Goal: Check status

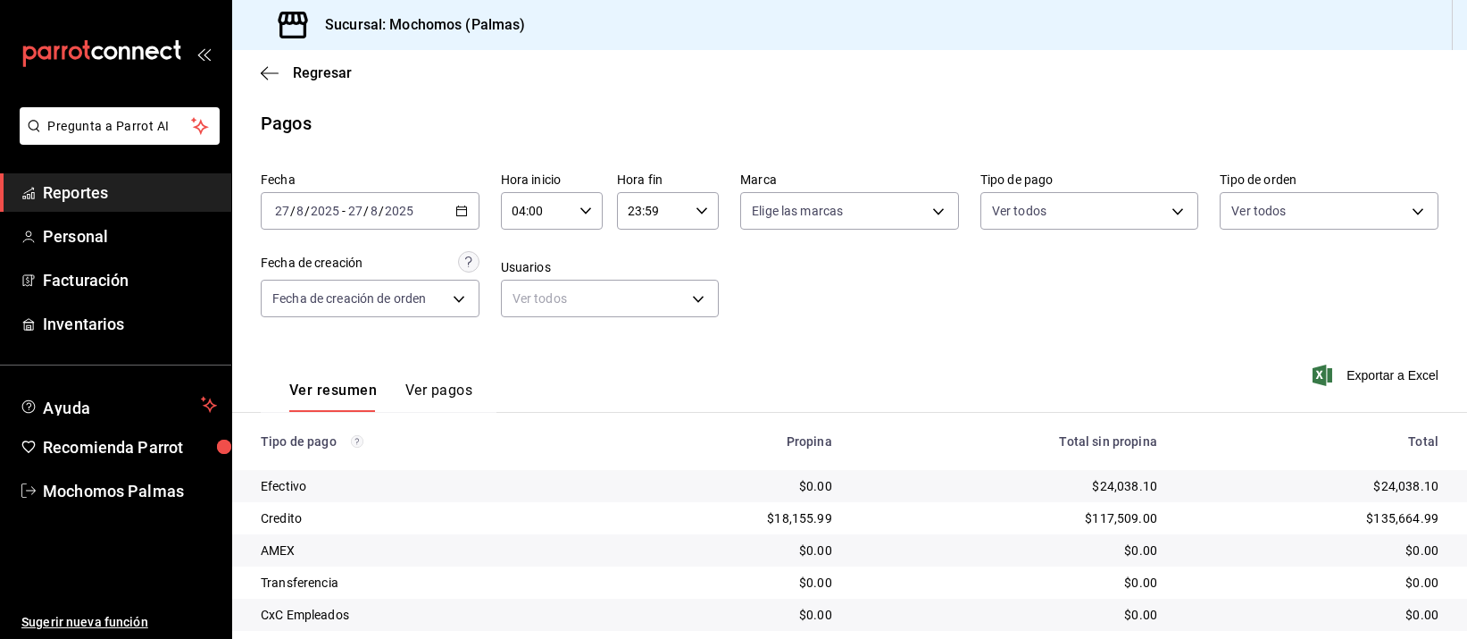
scroll to position [181, 0]
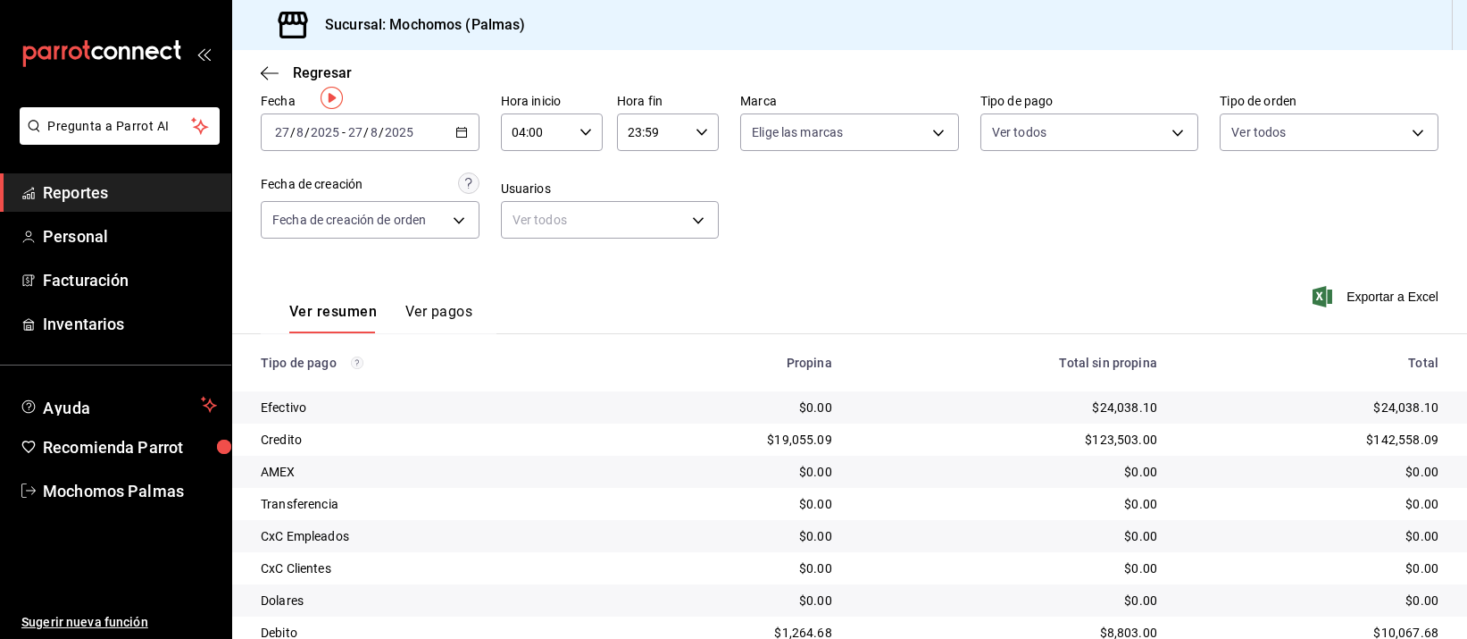
scroll to position [181, 0]
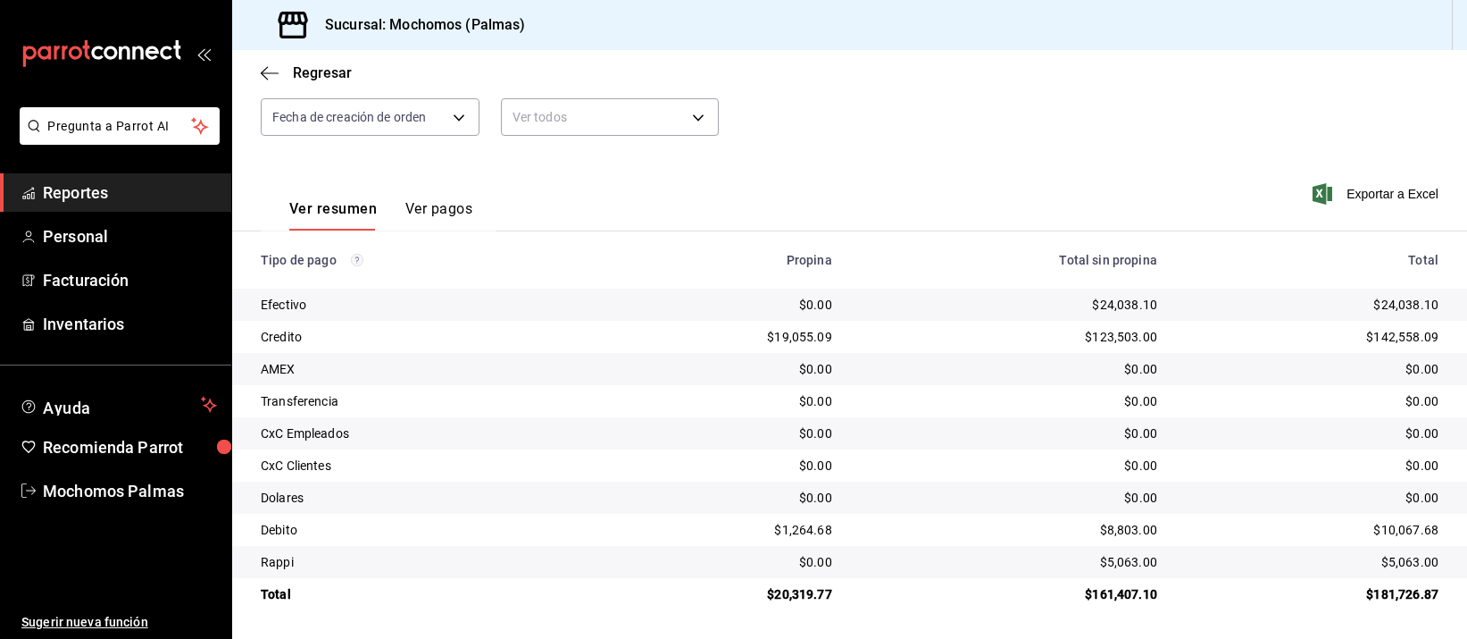
click at [959, 393] on div "$0.00" at bounding box center [1009, 401] width 296 height 18
click at [868, 375] on div "$0.00" at bounding box center [1009, 369] width 296 height 18
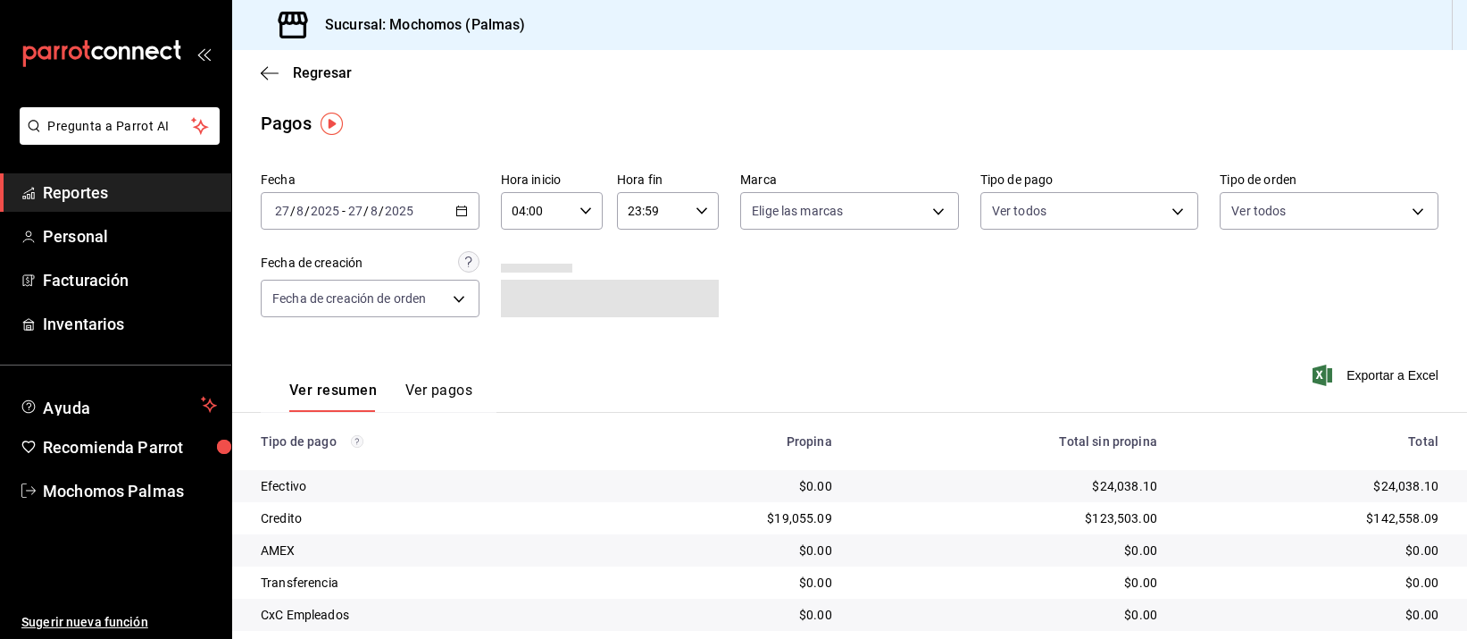
click at [455, 214] on icon "button" at bounding box center [461, 211] width 13 height 13
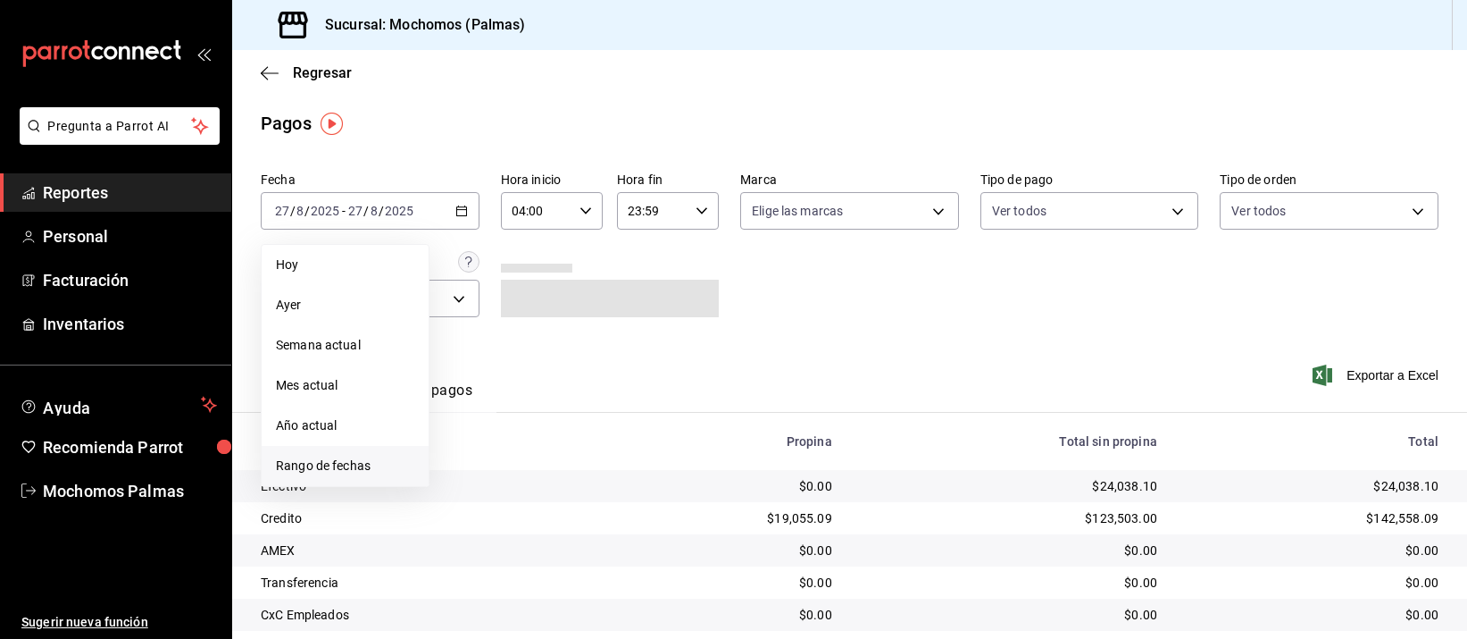
click at [336, 460] on span "Rango de fechas" at bounding box center [345, 465] width 138 height 19
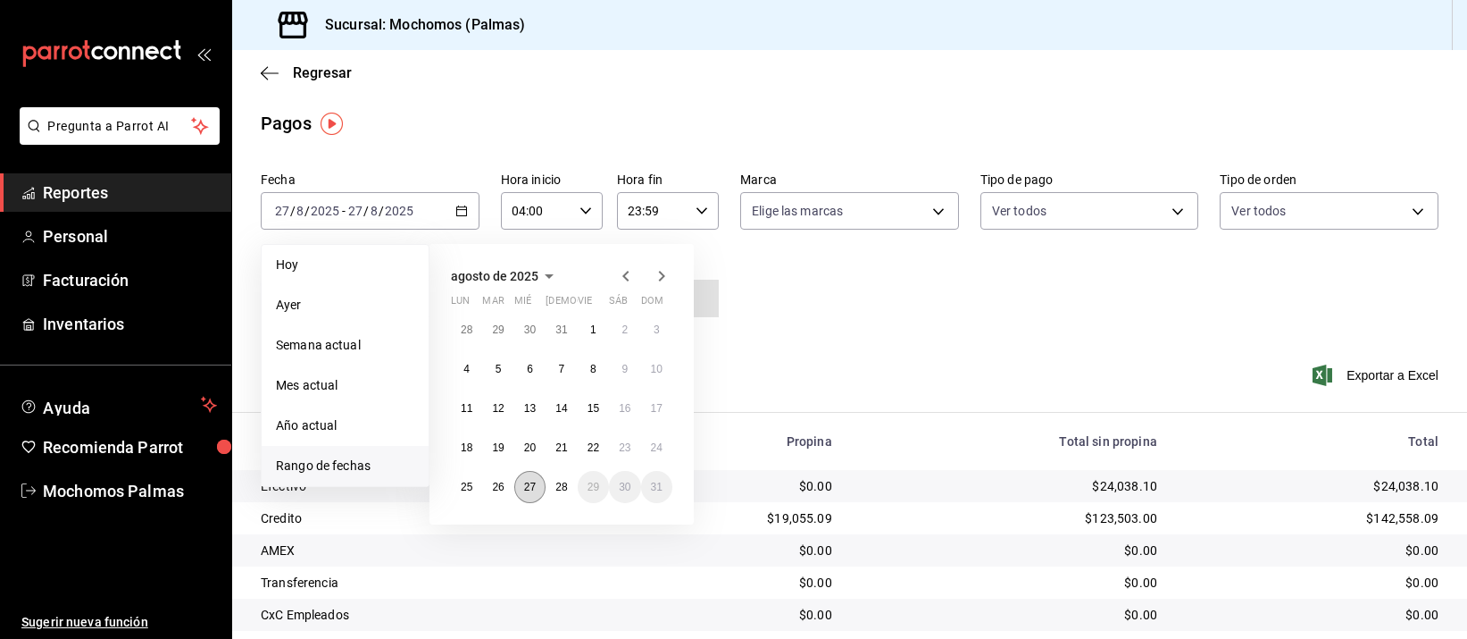
click at [530, 487] on abbr "27" at bounding box center [530, 486] width 12 height 13
click at [556, 487] on abbr "28" at bounding box center [561, 486] width 12 height 13
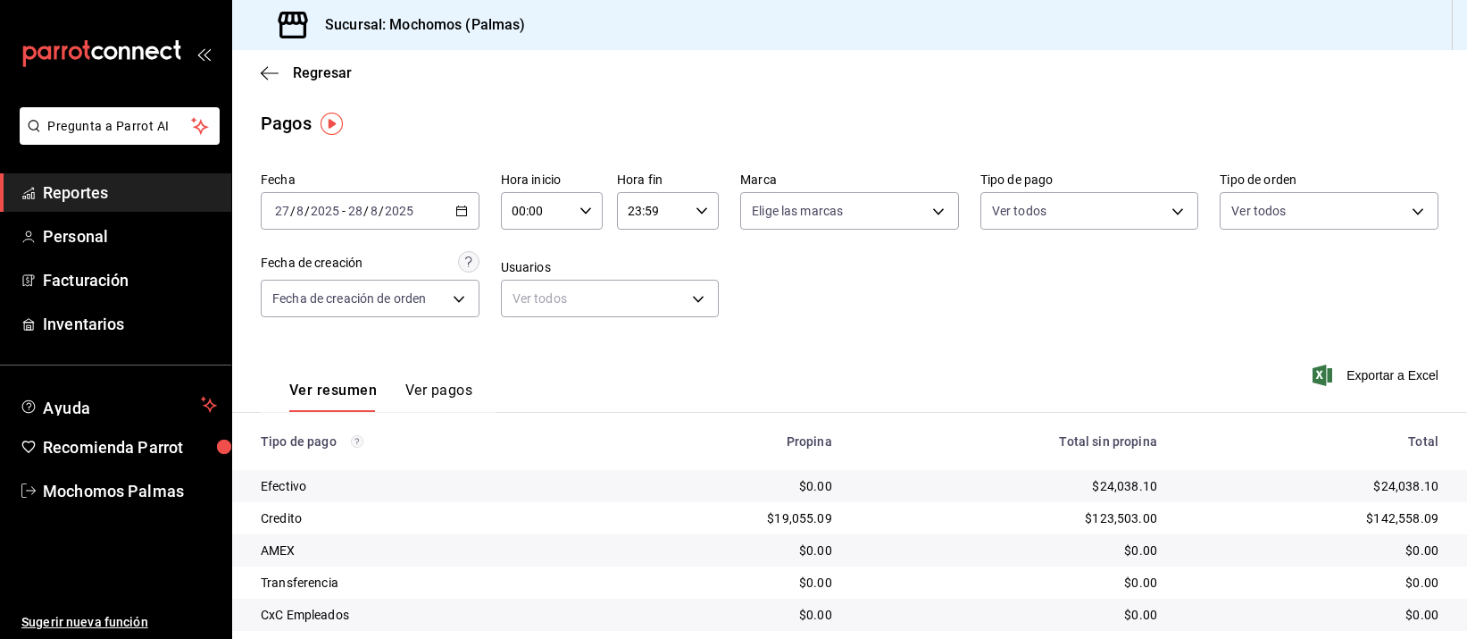
click at [580, 205] on icon "button" at bounding box center [586, 211] width 13 height 13
click at [518, 314] on span "04" at bounding box center [522, 316] width 21 height 14
type input "04:00"
click at [879, 340] on div at bounding box center [733, 319] width 1467 height 639
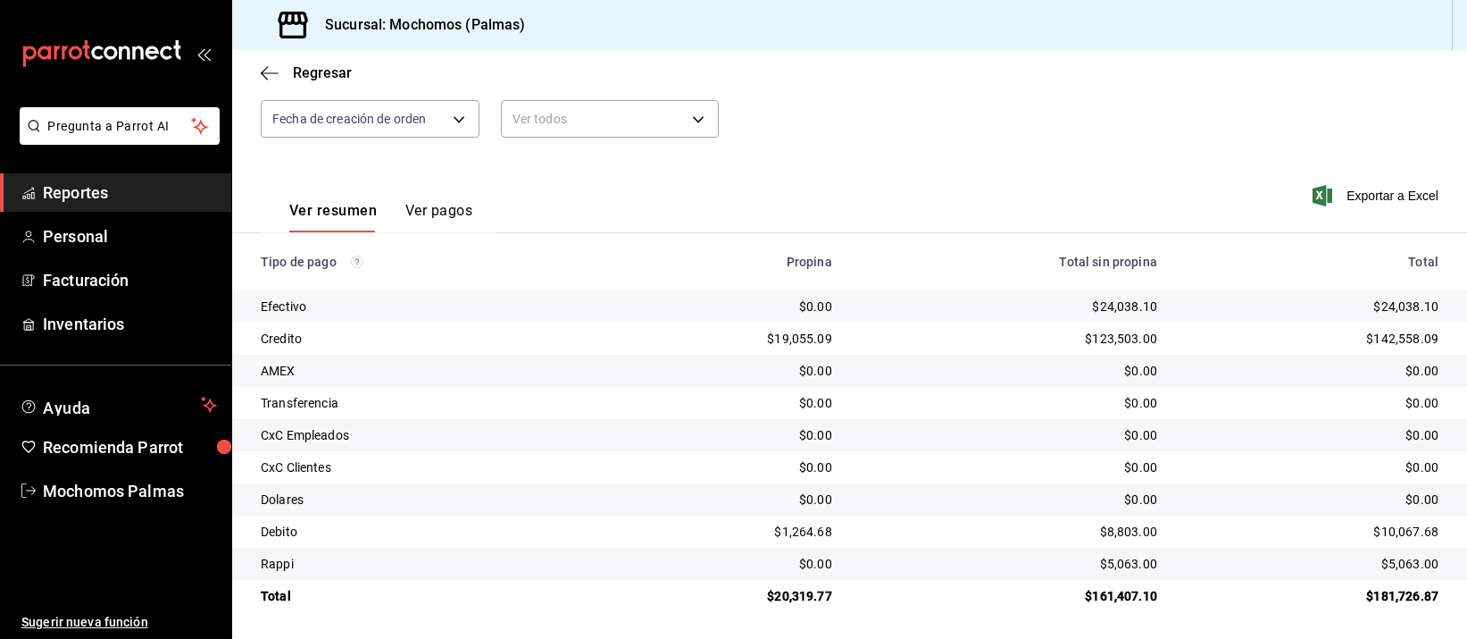
scroll to position [181, 0]
click at [916, 374] on div "$0.00" at bounding box center [1009, 369] width 296 height 18
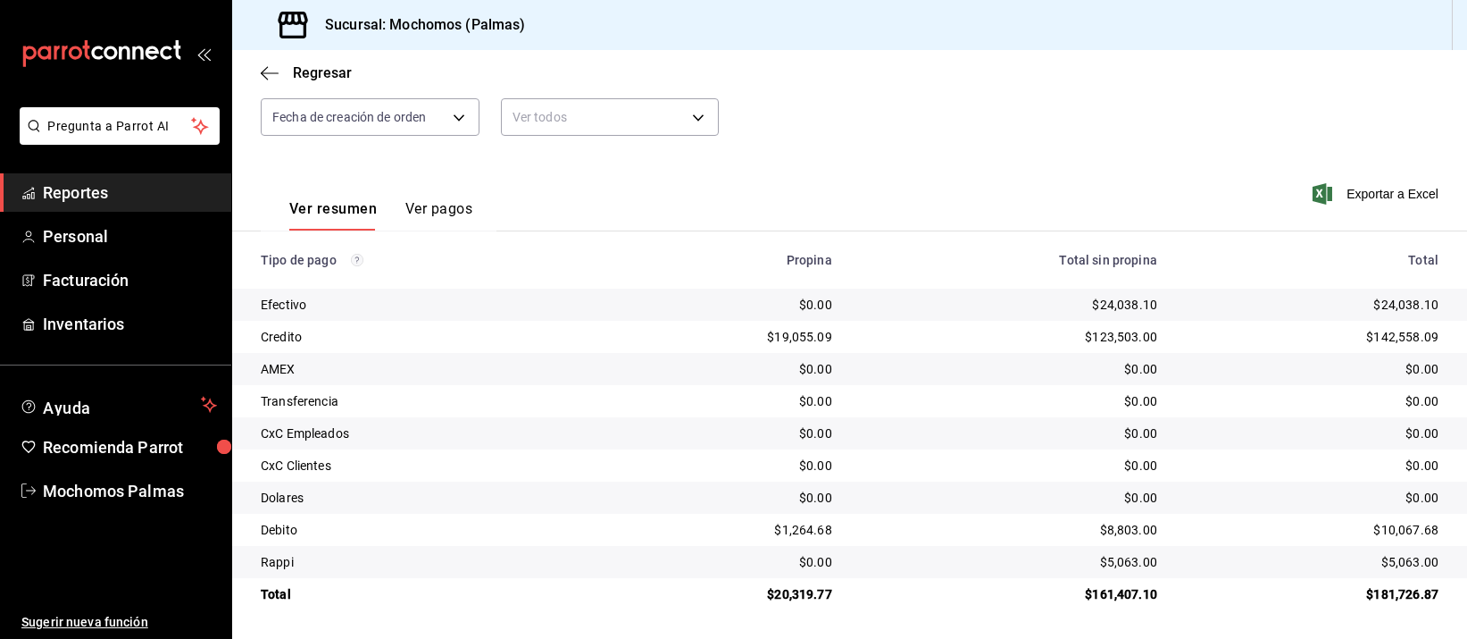
click at [916, 417] on td "$0.00" at bounding box center [1009, 433] width 325 height 32
click at [910, 422] on td "$0.00" at bounding box center [1009, 433] width 325 height 32
click at [906, 429] on div "$0.00" at bounding box center [1009, 433] width 296 height 18
click at [939, 421] on td "$0.00" at bounding box center [1009, 433] width 325 height 32
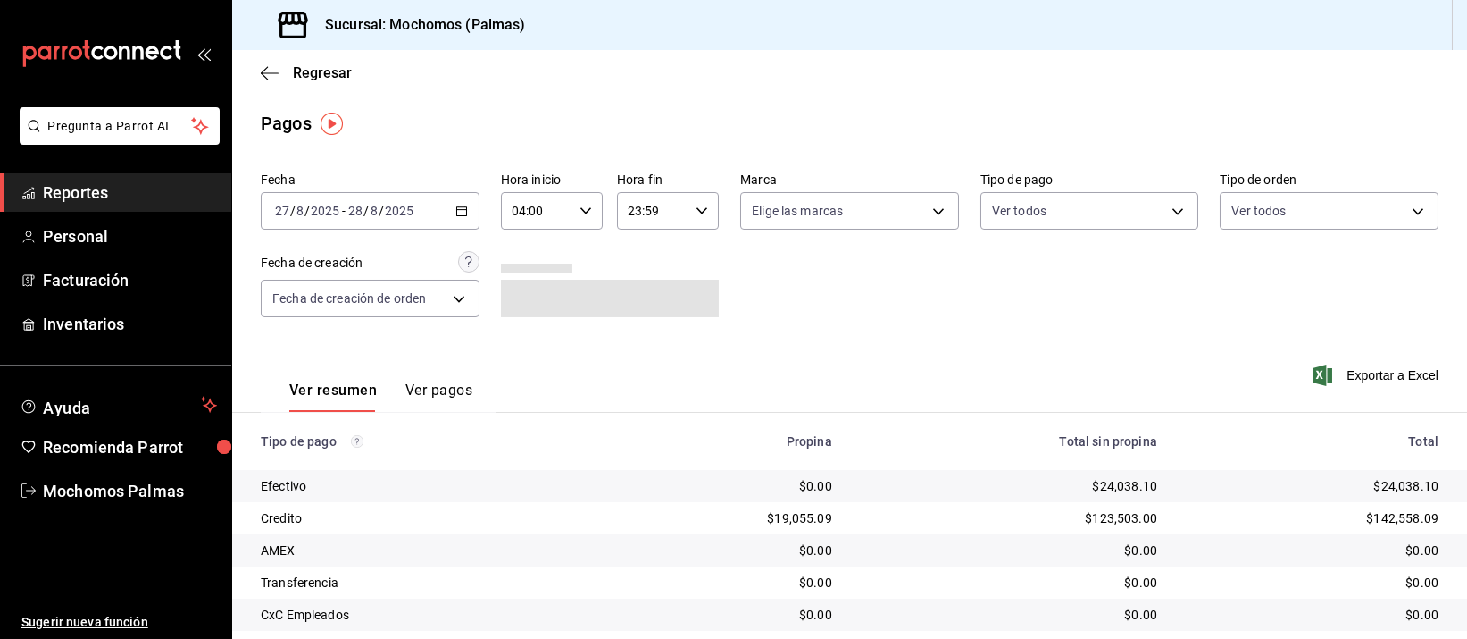
click at [992, 328] on div "Fecha 2025-08-27 27 / 8 / 2025 - 2025-08-28 28 / 8 / 2025 Hora inicio 04:00 Hor…" at bounding box center [850, 251] width 1178 height 173
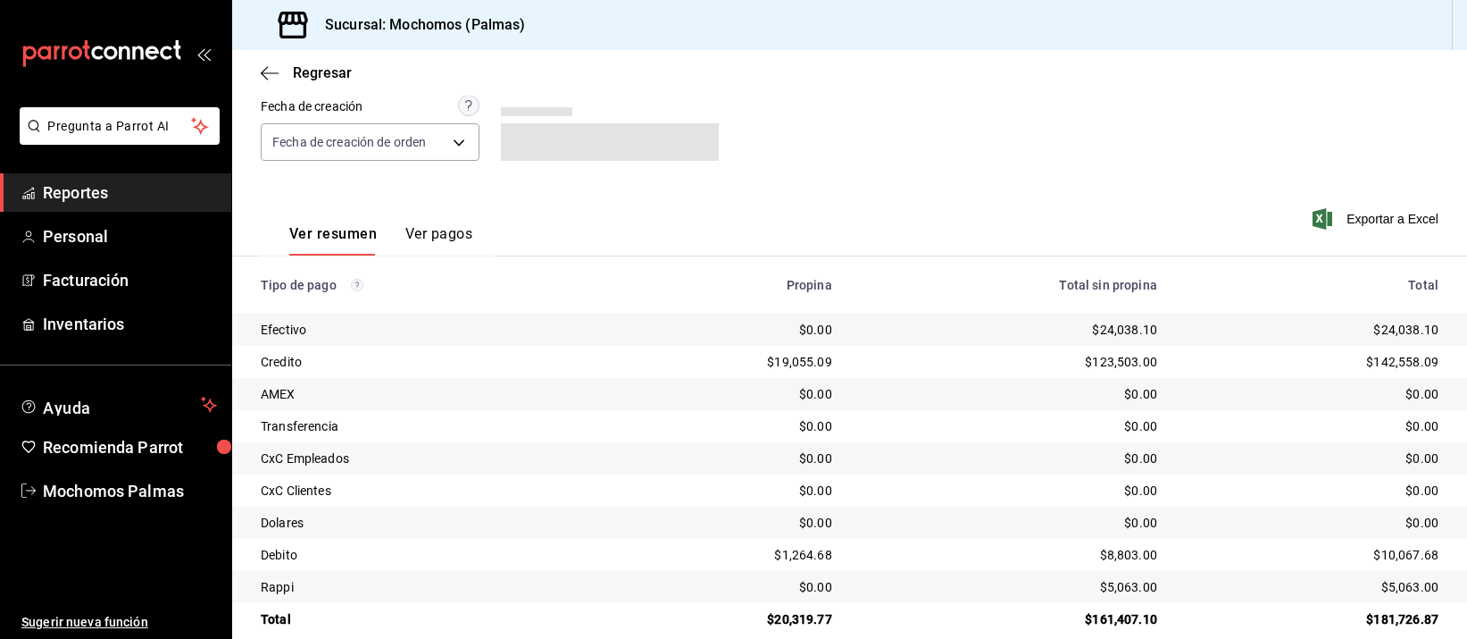
scroll to position [181, 0]
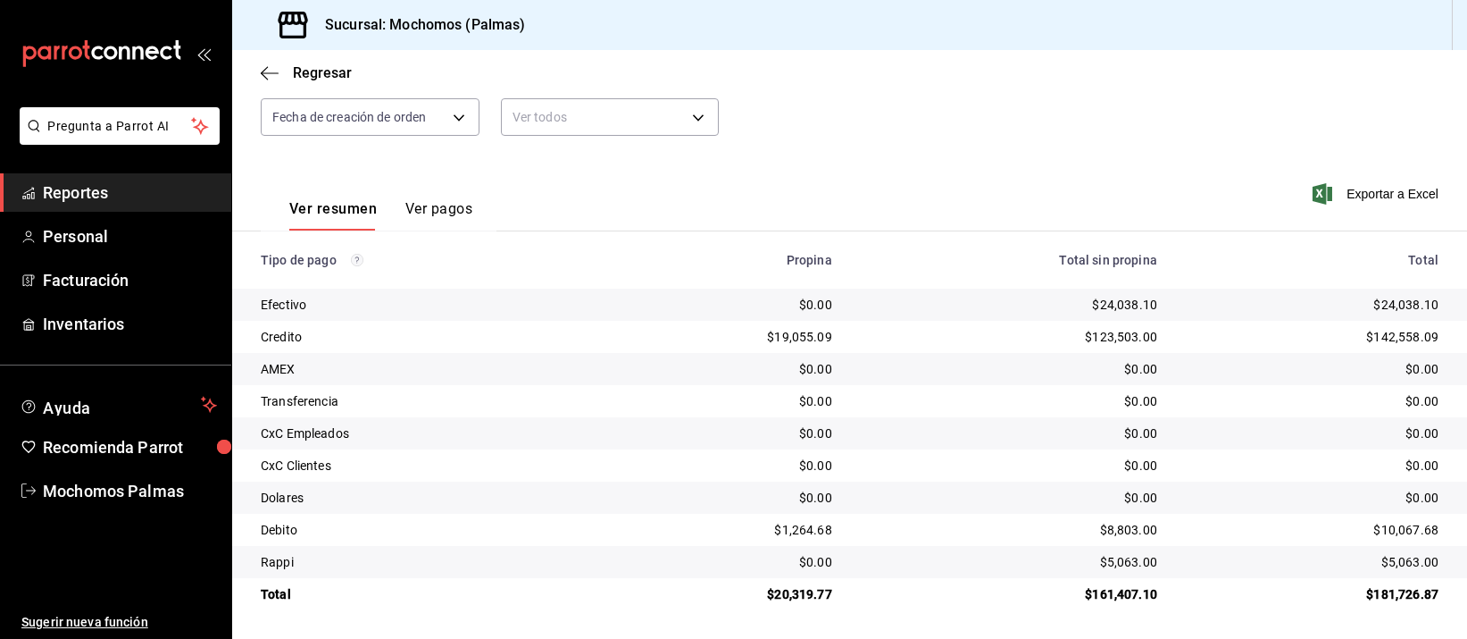
click at [1031, 205] on div "Ver resumen Ver pagos Exportar a Excel" at bounding box center [849, 204] width 1235 height 95
